Goal: Task Accomplishment & Management: Manage account settings

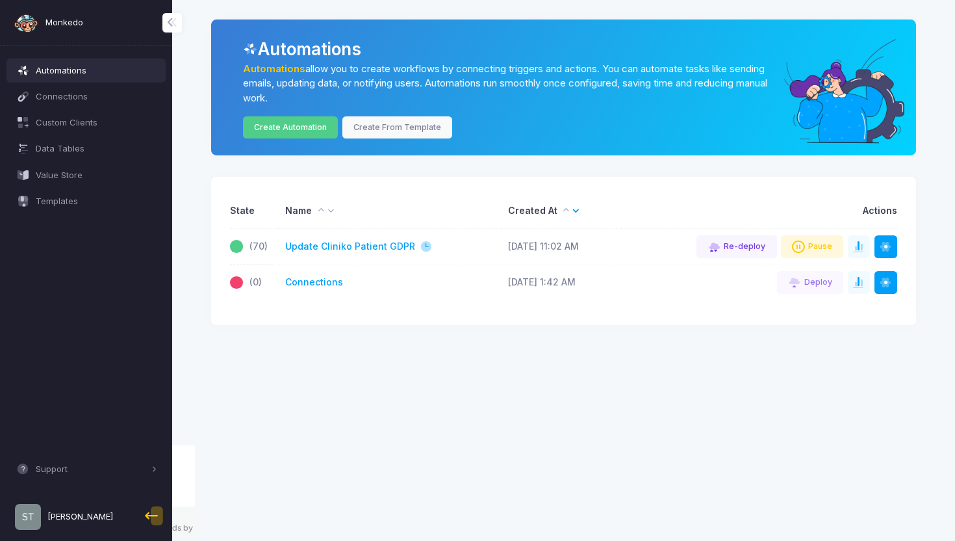
click at [857, 376] on app-root "Monkedo Automations Connections Custom Clients Data Tables Value Store Template…" at bounding box center [477, 220] width 955 height 440
click at [866, 252] on span at bounding box center [866, 246] width 1 height 13
click at [67, 520] on span "[PERSON_NAME]" at bounding box center [80, 516] width 66 height 13
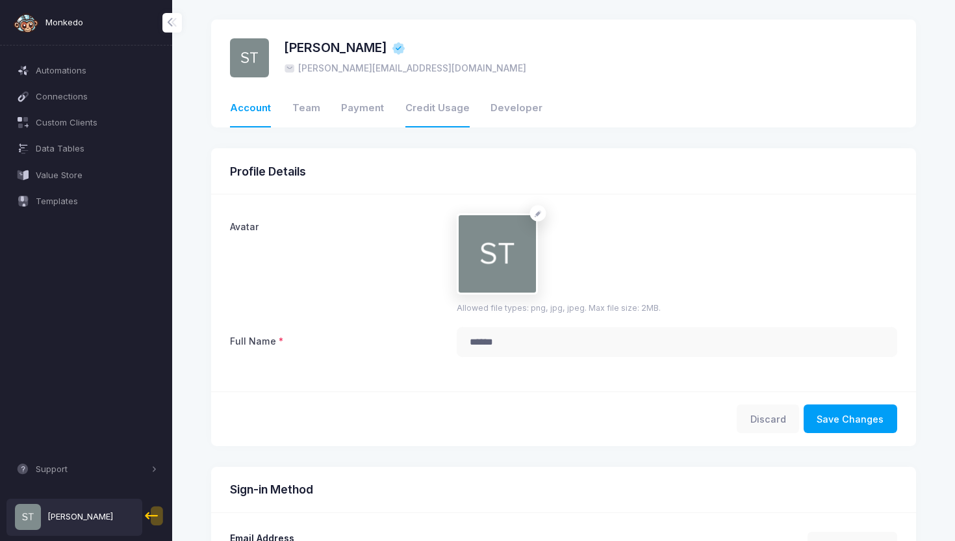
click at [426, 110] on link "Credit Usage" at bounding box center [438, 108] width 64 height 37
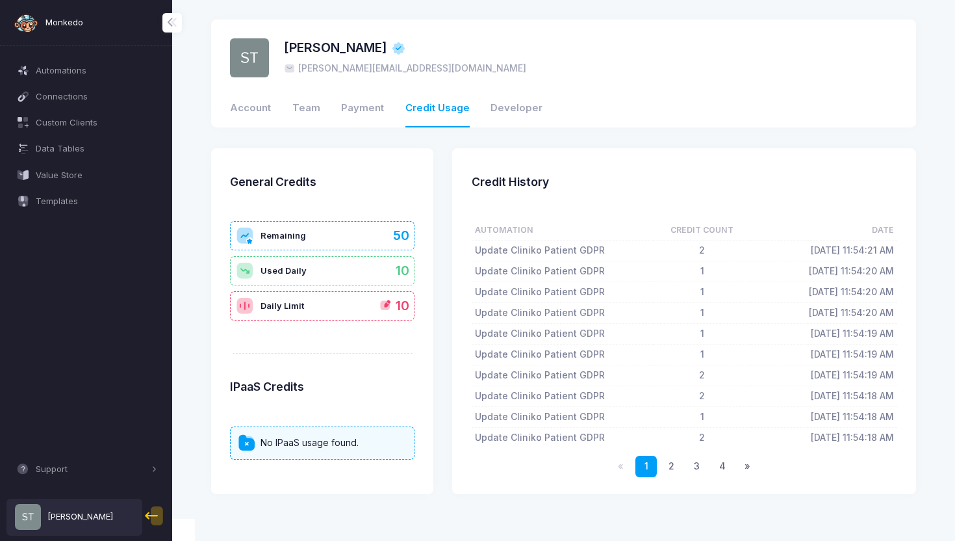
drag, startPoint x: 795, startPoint y: 249, endPoint x: 894, endPoint y: 246, distance: 98.2
click at [894, 246] on td "[DATE] 11:54:21 AM" at bounding box center [824, 250] width 146 height 21
click at [815, 252] on td "[DATE] 11:54:21 AM" at bounding box center [824, 250] width 146 height 21
drag, startPoint x: 795, startPoint y: 249, endPoint x: 890, endPoint y: 250, distance: 94.9
click at [890, 250] on td "[DATE] 11:54:21 AM" at bounding box center [824, 250] width 146 height 21
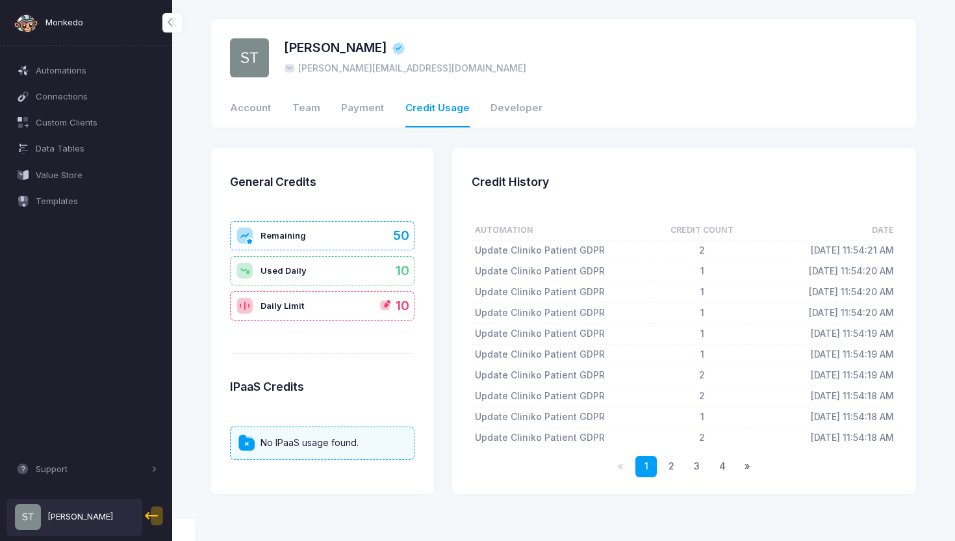
copy td "[DATE] 11:54:21 AM"
click at [448, 268] on div "Credit History Automation Credit Count Date Update Cliniko Patient GDPR 2 Fri O…" at bounding box center [684, 321] width 483 height 346
click at [344, 270] on div "Used Daily 10" at bounding box center [322, 270] width 185 height 29
drag, startPoint x: 266, startPoint y: 270, endPoint x: 303, endPoint y: 270, distance: 36.4
click at [303, 270] on span "Used Daily" at bounding box center [284, 271] width 46 height 13
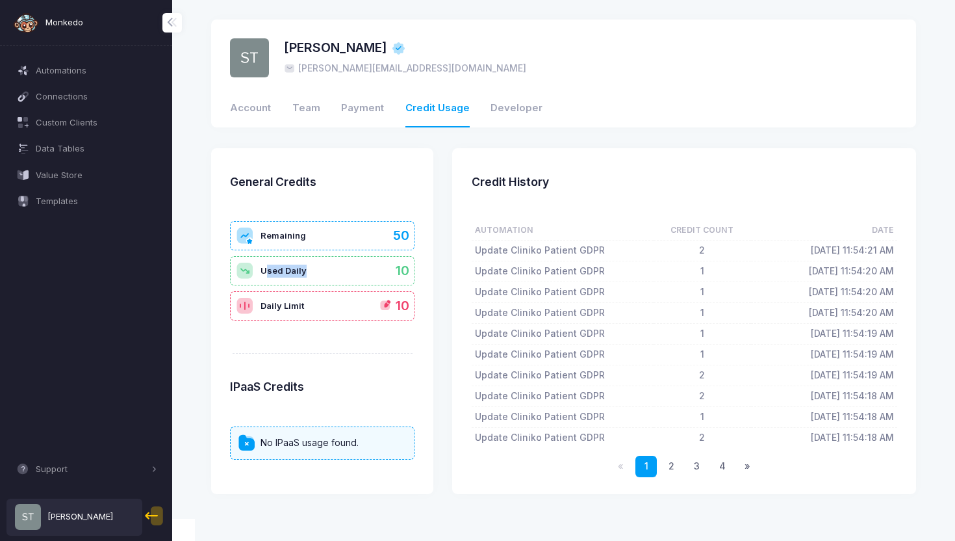
click at [303, 270] on span "Used Daily" at bounding box center [284, 271] width 46 height 13
click at [717, 467] on link "4" at bounding box center [722, 466] width 21 height 21
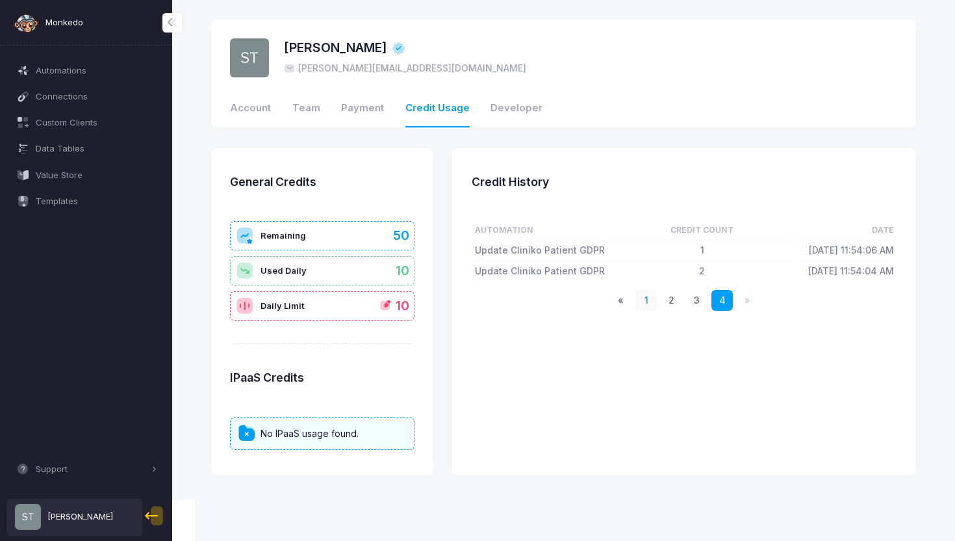
click at [646, 308] on link "1" at bounding box center [646, 300] width 21 height 21
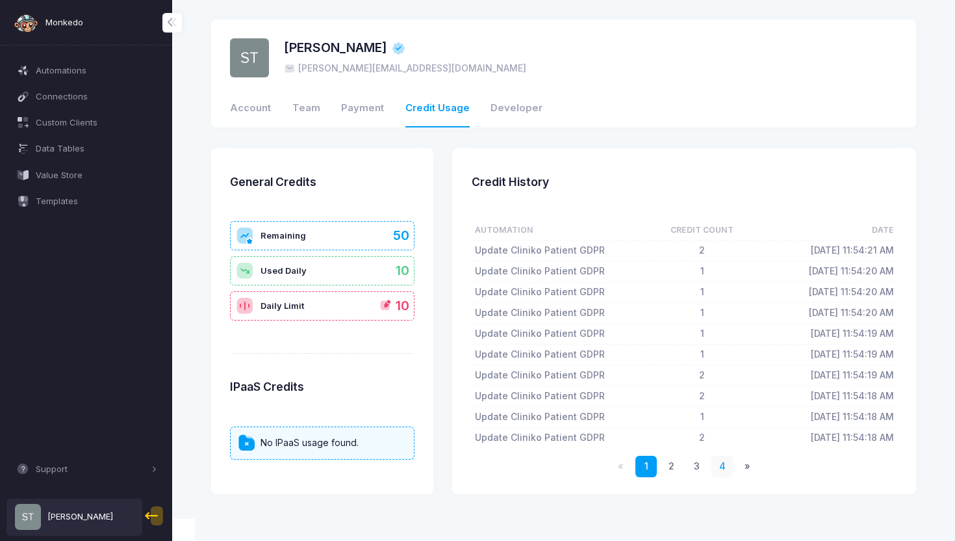
click at [723, 463] on link "4" at bounding box center [722, 466] width 21 height 21
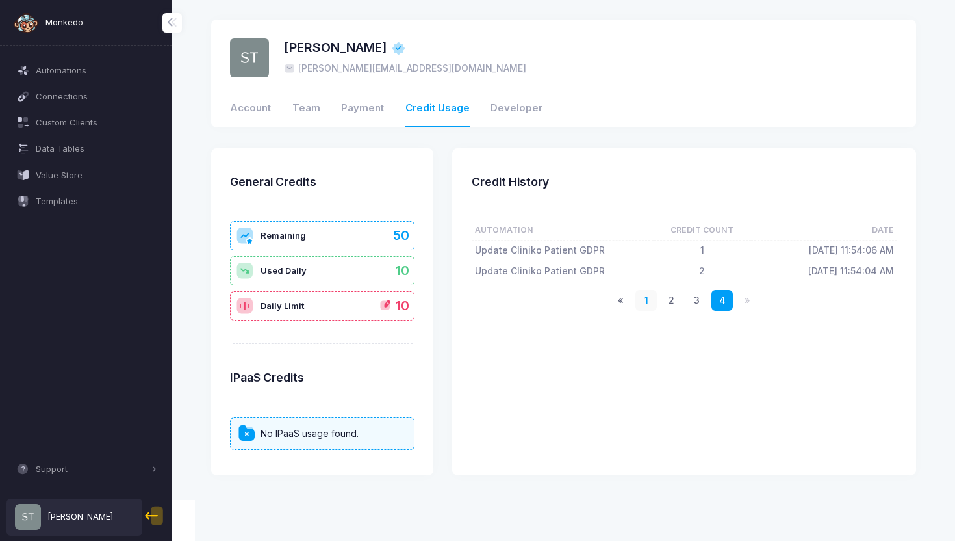
click at [646, 306] on link "1" at bounding box center [646, 300] width 21 height 21
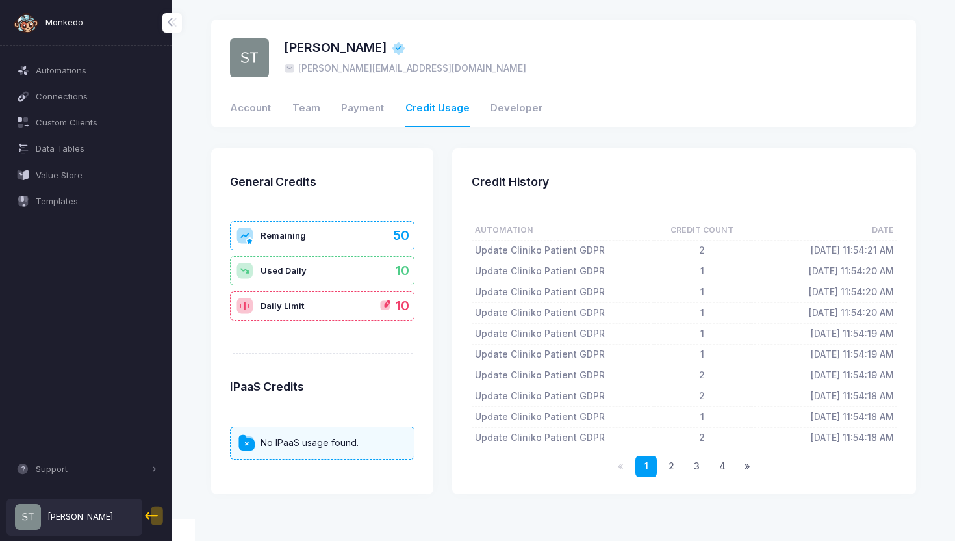
click at [403, 264] on span "10" at bounding box center [403, 270] width 14 height 19
click at [406, 273] on span "10" at bounding box center [403, 270] width 14 height 19
click at [73, 66] on span "Automations" at bounding box center [97, 70] width 122 height 13
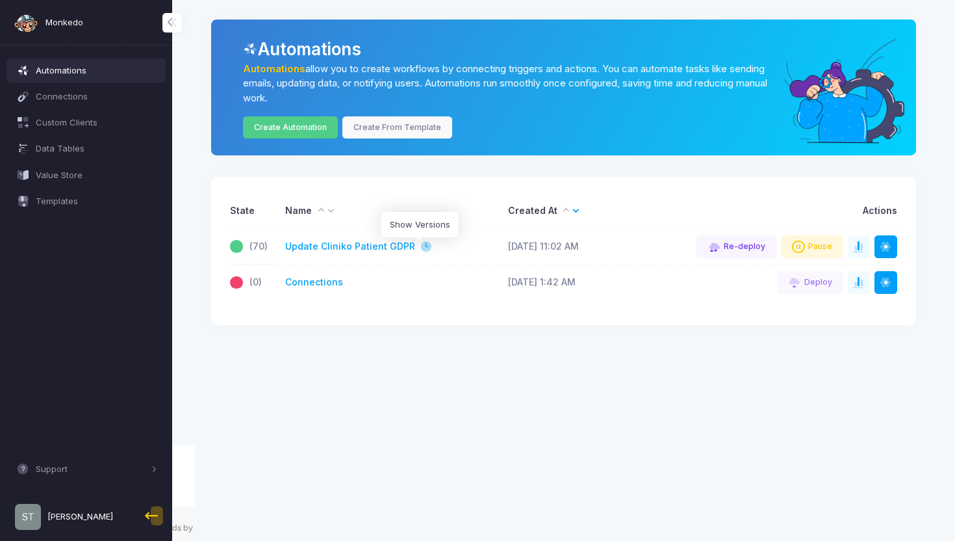
click at [420, 245] on span at bounding box center [426, 246] width 13 height 13
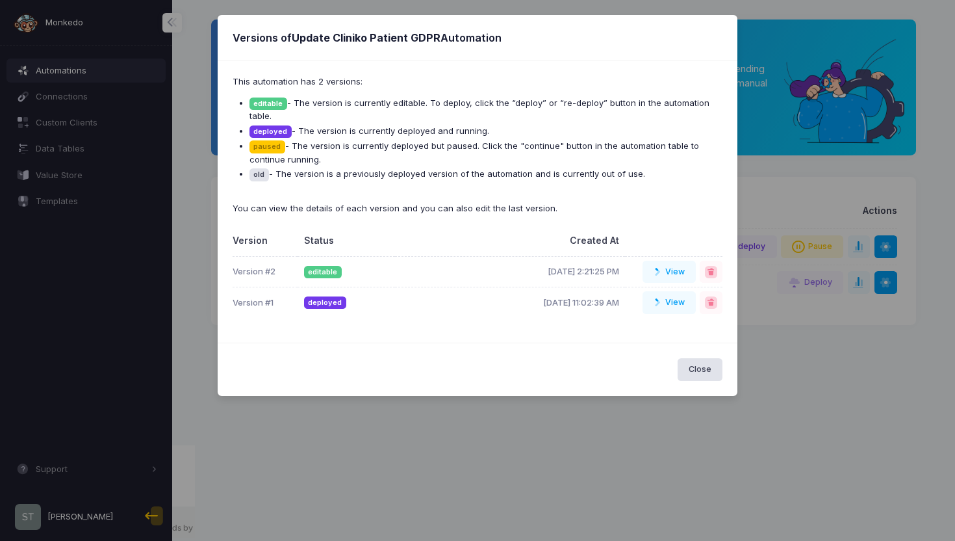
click at [372, 432] on ngb-modal-window "Versions of Update Cliniko Patient GDPR Automation This automation has 2 versio…" at bounding box center [477, 270] width 955 height 541
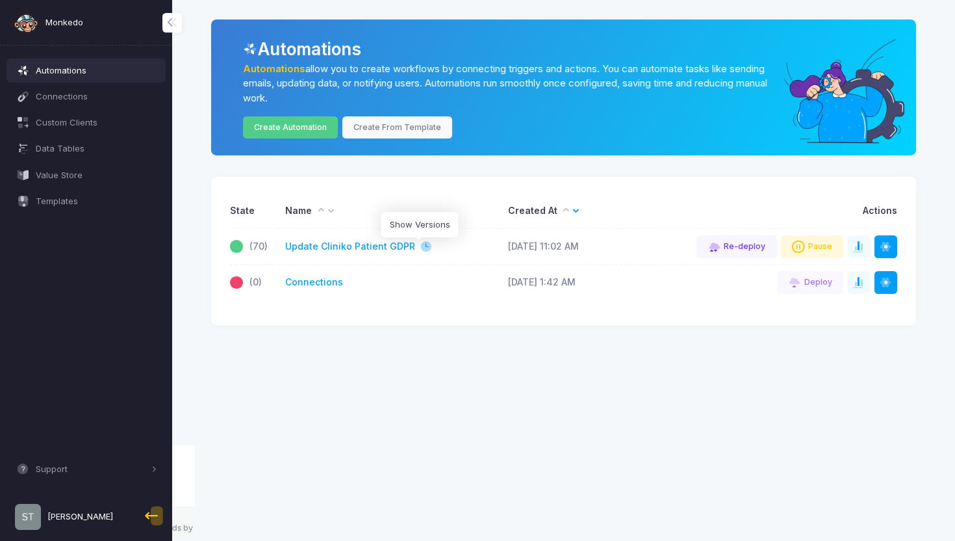
click at [420, 251] on span at bounding box center [426, 246] width 13 height 13
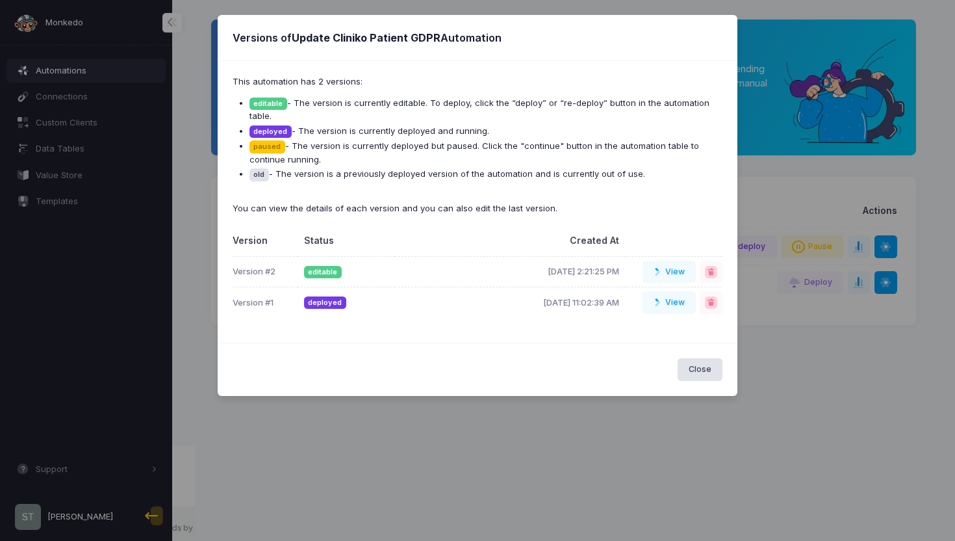
click at [357, 39] on b "Update Cliniko Patient GDPR" at bounding box center [366, 37] width 149 height 13
click at [354, 37] on b "Update Cliniko Patient GDPR" at bounding box center [366, 37] width 149 height 13
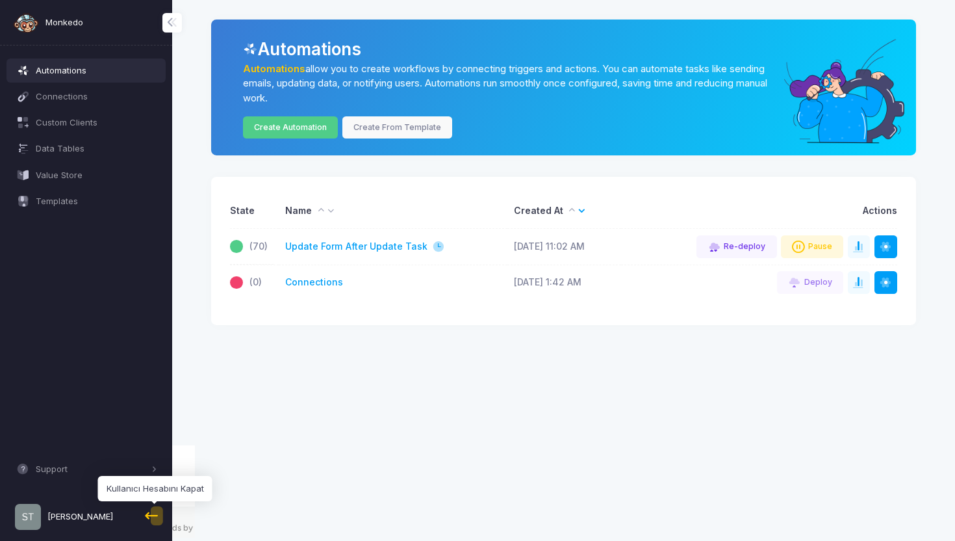
click at [155, 518] on span at bounding box center [153, 515] width 23 height 23
click at [311, 283] on link "Connections" at bounding box center [314, 283] width 58 height 14
click at [58, 514] on span "[PERSON_NAME]" at bounding box center [80, 516] width 66 height 13
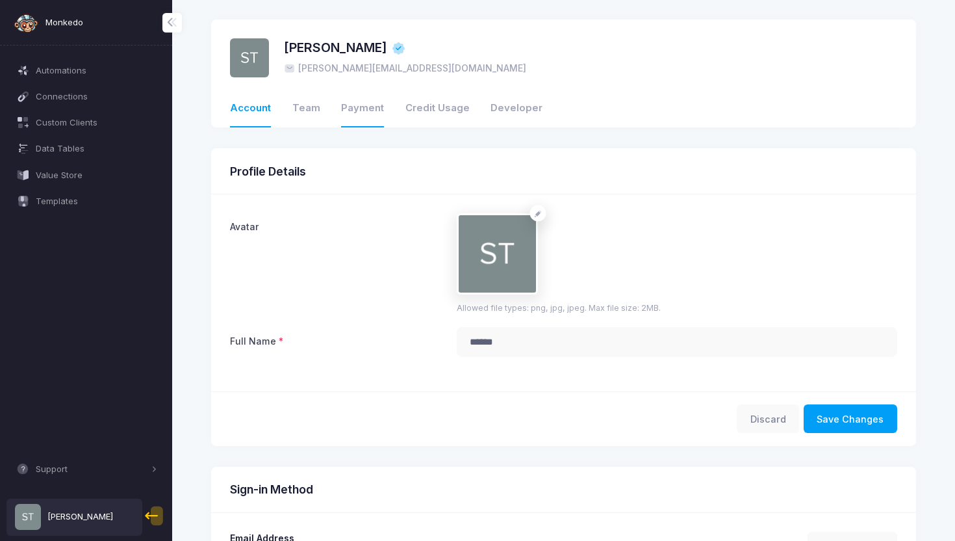
click at [355, 108] on link "Payment" at bounding box center [362, 108] width 43 height 37
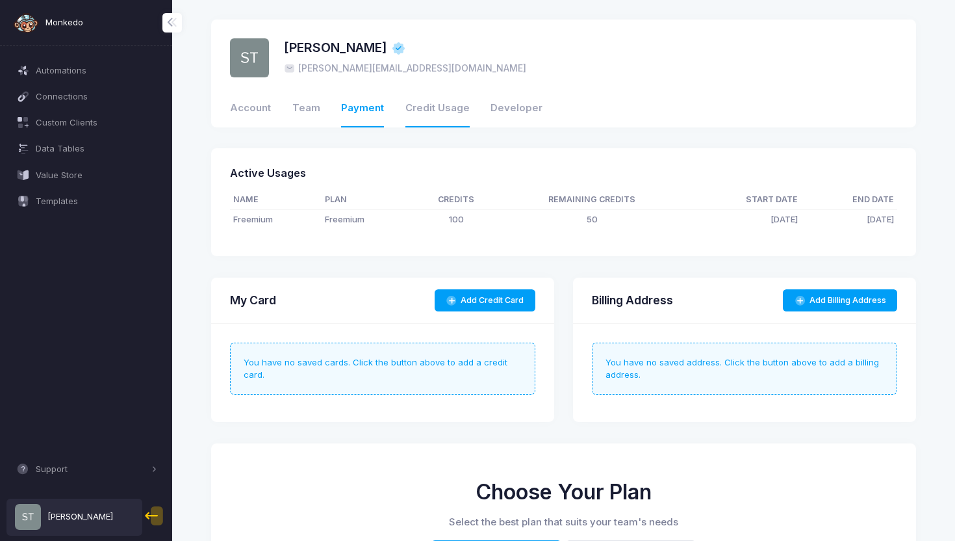
click at [427, 108] on link "Credit Usage" at bounding box center [438, 108] width 64 height 37
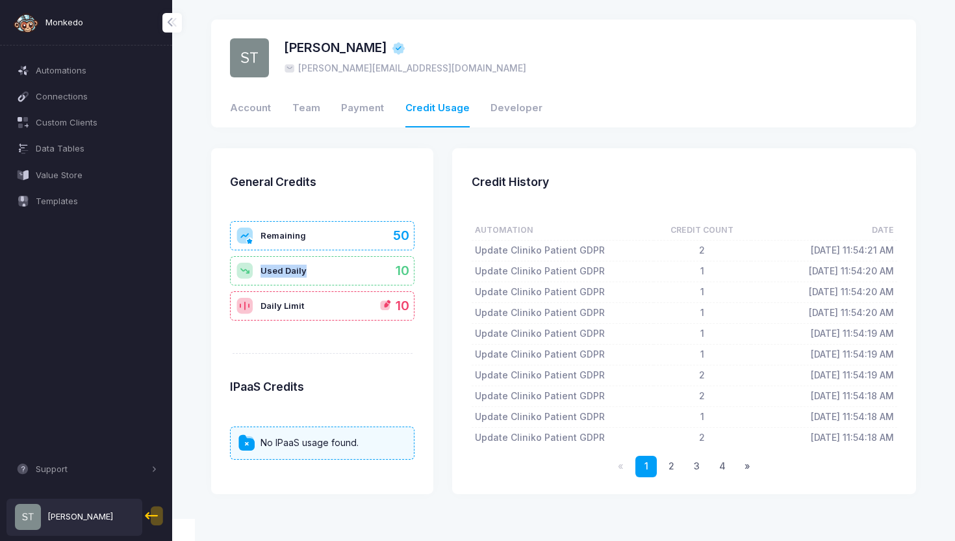
drag, startPoint x: 261, startPoint y: 274, endPoint x: 305, endPoint y: 273, distance: 44.8
click at [305, 273] on div "Used Daily 10" at bounding box center [322, 270] width 185 height 29
copy span "Used Daily"
click at [196, 232] on div "stacey [EMAIL_ADDRESS][DOMAIN_NAME] Account Team Payment Credit Usage Developer…" at bounding box center [564, 256] width 744 height 474
click at [153, 518] on span at bounding box center [153, 515] width 23 height 23
